Goal: Check status: Check status

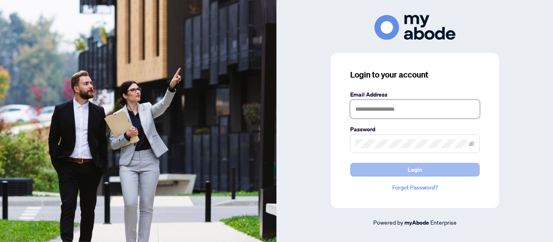
type input "**********"
click at [397, 171] on button "Login" at bounding box center [415, 170] width 130 height 14
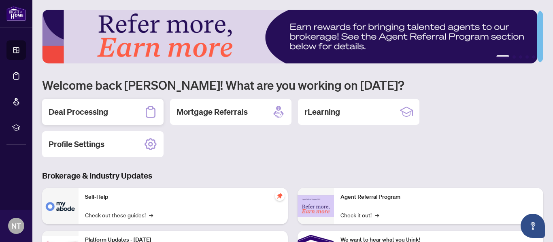
click at [100, 110] on h2 "Deal Processing" at bounding box center [78, 111] width 59 height 11
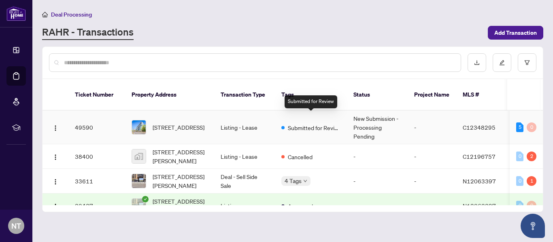
click at [302, 123] on span "Submitted for Review" at bounding box center [314, 127] width 53 height 9
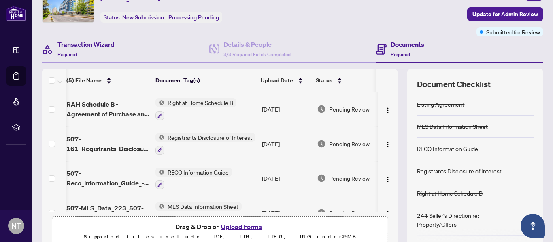
scroll to position [42, 0]
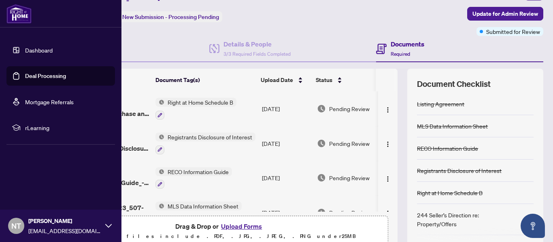
click at [46, 51] on link "Dashboard" at bounding box center [39, 50] width 28 height 7
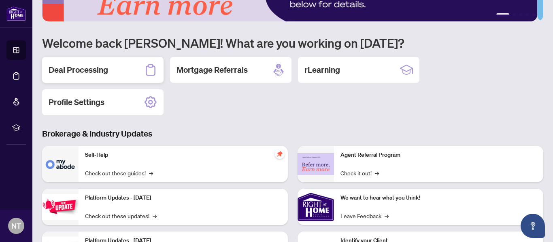
click at [84, 70] on h2 "Deal Processing" at bounding box center [78, 69] width 59 height 11
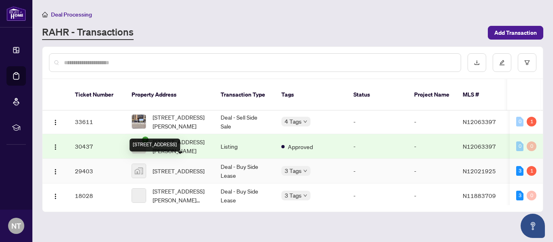
scroll to position [65, 0]
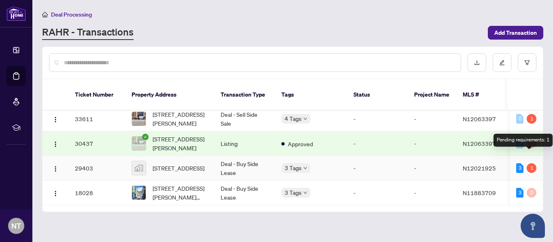
click at [530, 164] on div "1" at bounding box center [532, 169] width 10 height 10
click at [529, 164] on div "1" at bounding box center [532, 169] width 10 height 10
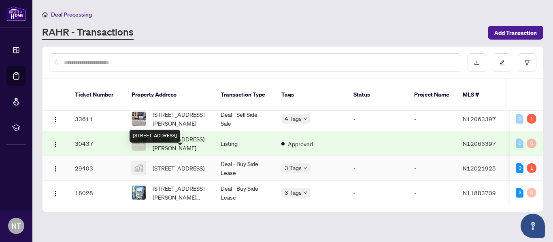
click at [176, 164] on span "[STREET_ADDRESS]" at bounding box center [179, 168] width 52 height 9
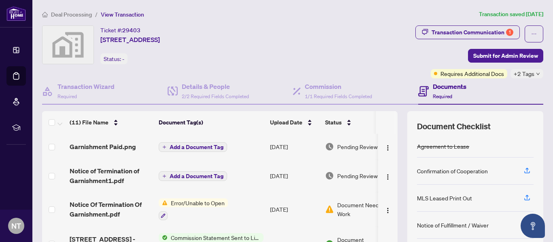
click at [294, 145] on td "[DATE]" at bounding box center [294, 147] width 55 height 26
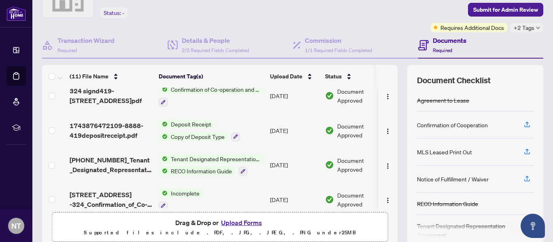
scroll to position [203, 0]
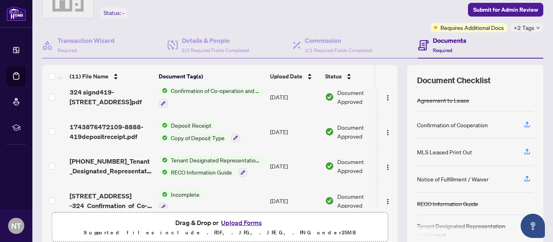
click at [436, 41] on h4 "Documents" at bounding box center [450, 41] width 34 height 10
click at [439, 39] on h4 "Documents" at bounding box center [450, 41] width 34 height 10
click at [536, 28] on icon "down" at bounding box center [537, 28] width 3 height 2
click at [433, 40] on h4 "Documents" at bounding box center [450, 41] width 34 height 10
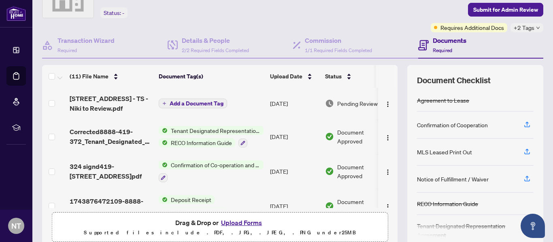
click at [294, 104] on td "[DATE]" at bounding box center [294, 103] width 55 height 32
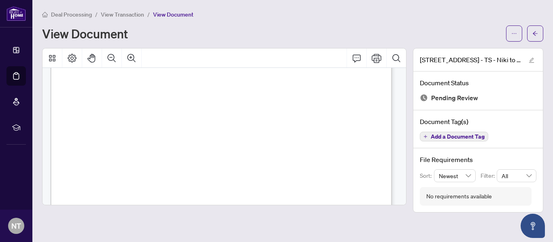
scroll to position [138, 0]
